Goal: Task Accomplishment & Management: Manage account settings

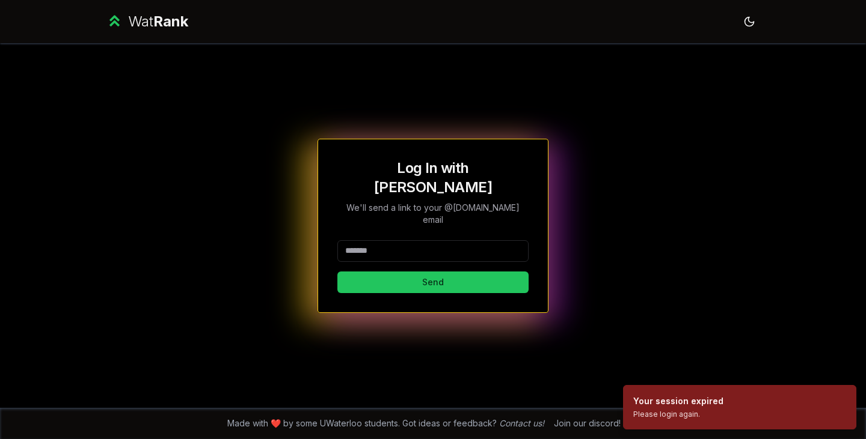
click at [402, 240] on input at bounding box center [432, 251] width 191 height 22
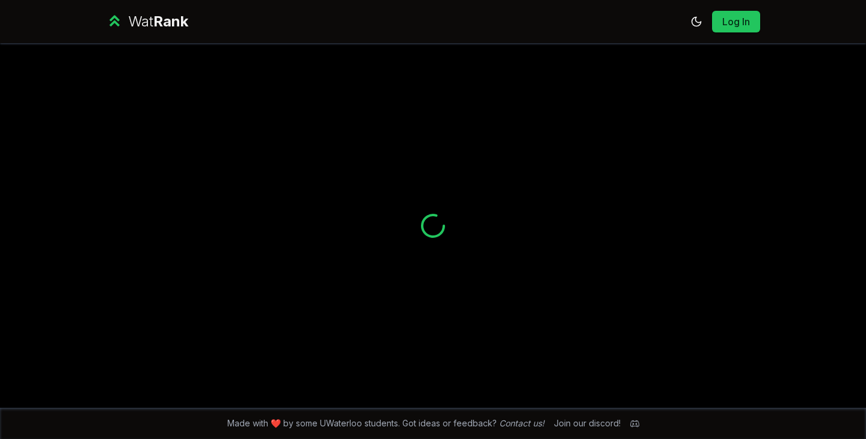
click at [735, 18] on link "Log In" at bounding box center [735, 21] width 29 height 14
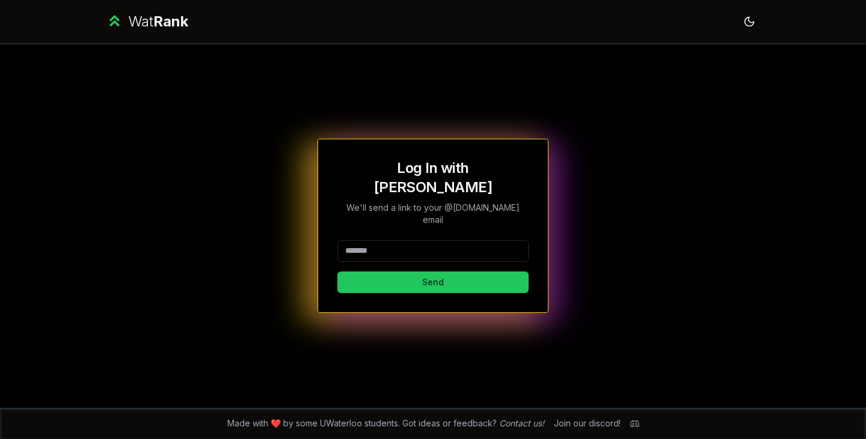
click at [400, 224] on div "Log In with WatIAM We'll send a link to your @[DOMAIN_NAME] email Send" at bounding box center [432, 226] width 191 height 135
click at [392, 240] on input at bounding box center [432, 251] width 191 height 22
